Goal: Task Accomplishment & Management: Complete application form

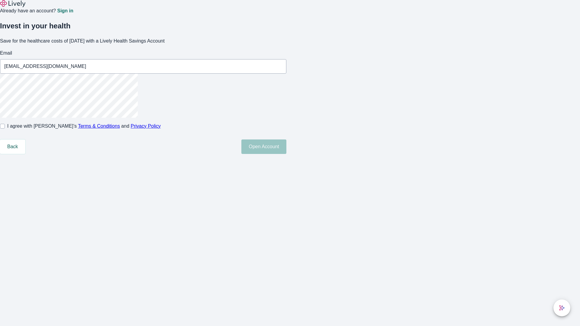
click at [5, 129] on input "I agree with Lively’s Terms & Conditions and Privacy Policy" at bounding box center [2, 126] width 5 height 5
checkbox input "true"
click at [286, 154] on button "Open Account" at bounding box center [263, 147] width 45 height 14
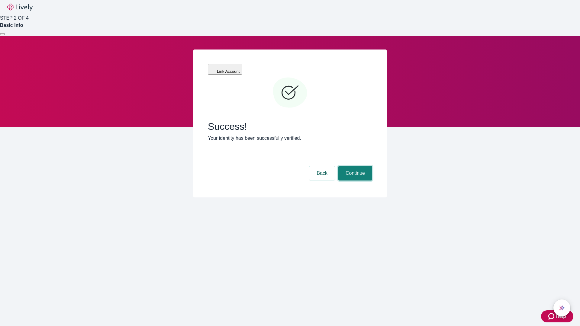
click at [354, 166] on button "Continue" at bounding box center [355, 173] width 34 height 14
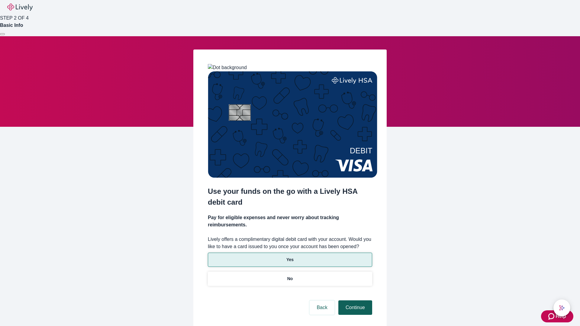
click at [290, 257] on p "Yes" at bounding box center [289, 260] width 7 height 6
click at [354, 301] on button "Continue" at bounding box center [355, 308] width 34 height 14
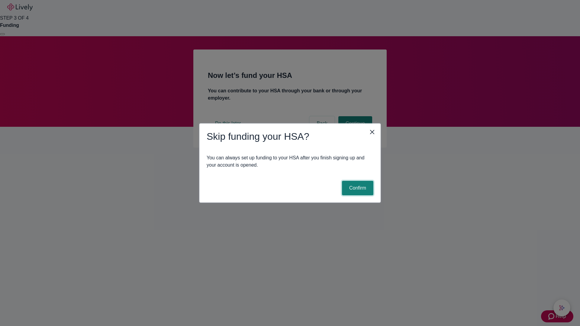
click at [357, 188] on button "Confirm" at bounding box center [357, 188] width 31 height 14
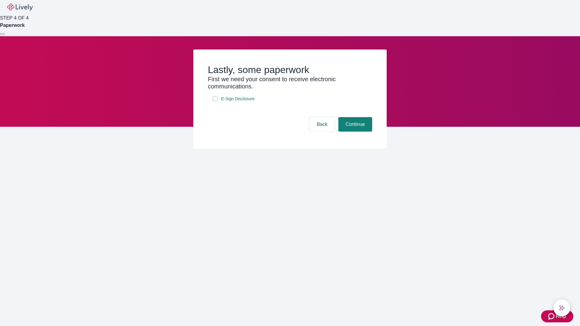
click at [215, 101] on input "E-Sign Disclosure" at bounding box center [215, 98] width 5 height 5
checkbox input "true"
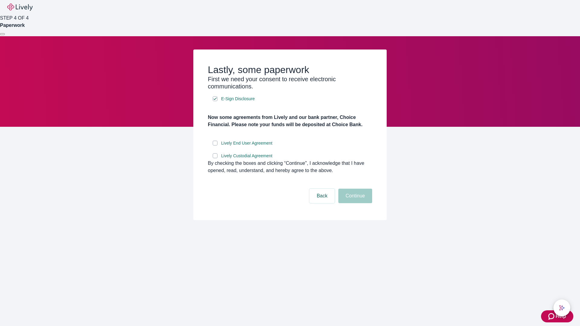
click at [215, 146] on input "Lively End User Agreement" at bounding box center [215, 143] width 5 height 5
checkbox input "true"
click at [215, 158] on input "Lively Custodial Agreement" at bounding box center [215, 155] width 5 height 5
checkbox input "true"
click at [354, 203] on button "Continue" at bounding box center [355, 196] width 34 height 14
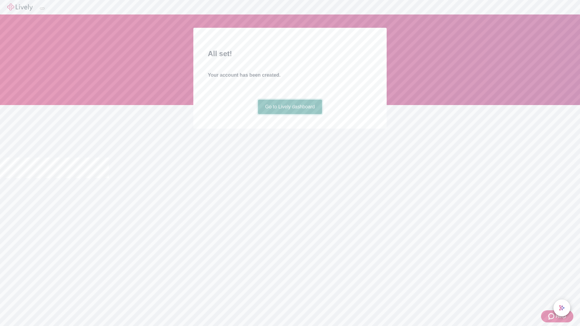
click at [290, 114] on link "Go to Lively dashboard" at bounding box center [290, 107] width 64 height 14
